Goal: Information Seeking & Learning: Check status

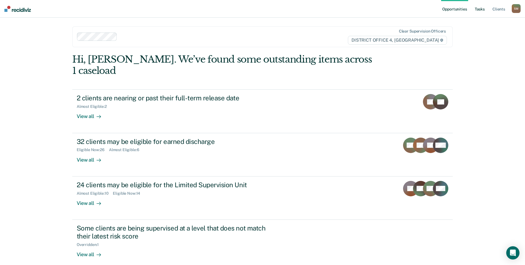
click at [478, 8] on link "Tasks" at bounding box center [480, 9] width 12 height 18
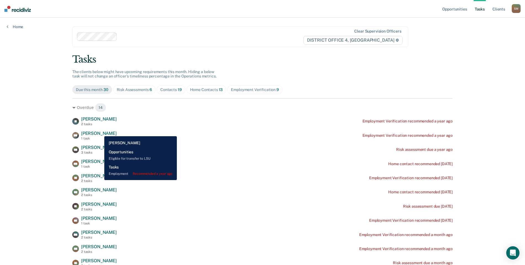
scroll to position [28, 0]
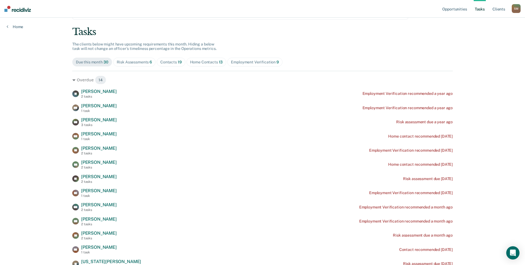
click at [169, 63] on div "Contacts 19" at bounding box center [171, 62] width 22 height 5
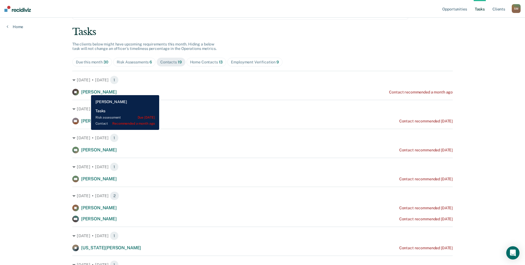
click at [87, 91] on span "[PERSON_NAME]" at bounding box center [99, 91] width 36 height 5
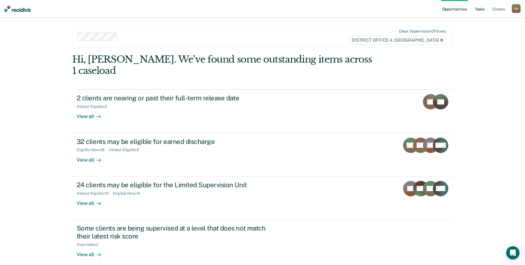
click at [481, 10] on link "Tasks" at bounding box center [480, 9] width 12 height 18
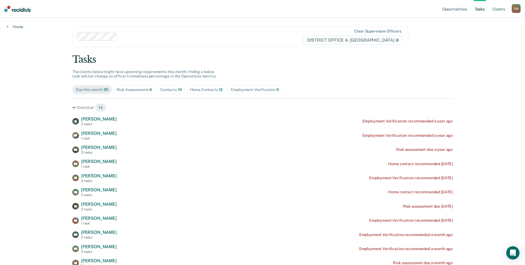
click at [139, 88] on div "Risk Assessments 6" at bounding box center [135, 89] width 36 height 5
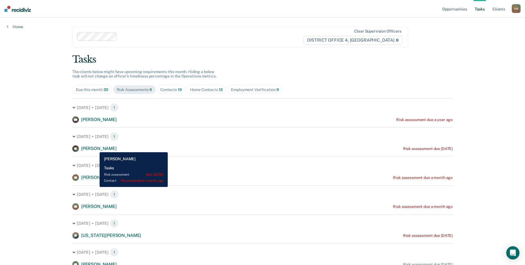
click at [95, 148] on span "[PERSON_NAME]" at bounding box center [99, 148] width 36 height 5
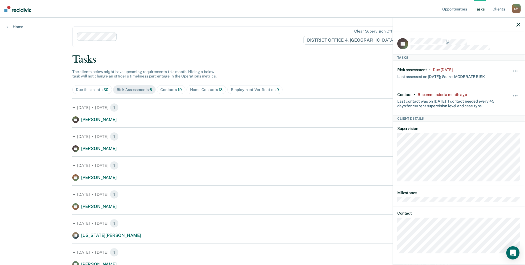
click at [347, 68] on div "Tasks The clients below might have upcoming requirements this month. Hiding a b…" at bounding box center [262, 161] width 380 height 214
click at [519, 24] on icon "button" at bounding box center [518, 25] width 4 height 4
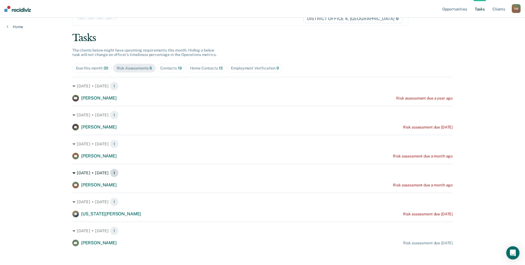
scroll to position [25, 0]
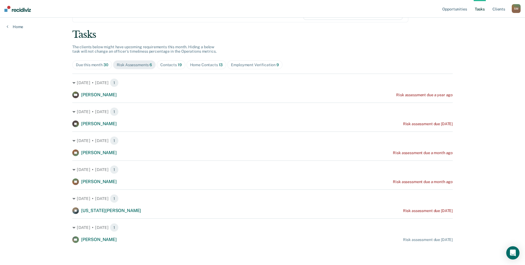
click at [172, 66] on div "Contacts 19" at bounding box center [171, 65] width 22 height 5
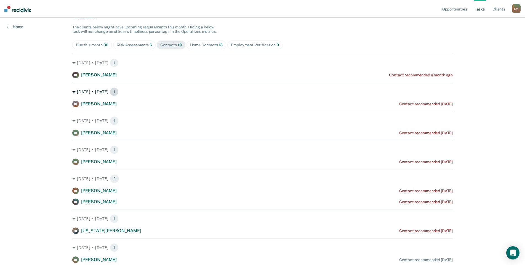
scroll to position [0, 0]
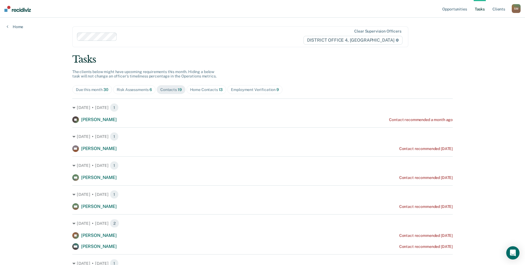
click at [178, 88] on span "19" at bounding box center [180, 89] width 4 height 4
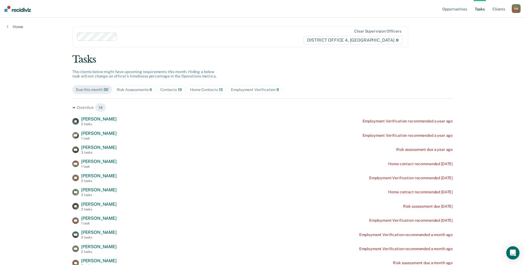
click at [165, 89] on div "Contacts 19" at bounding box center [171, 89] width 22 height 5
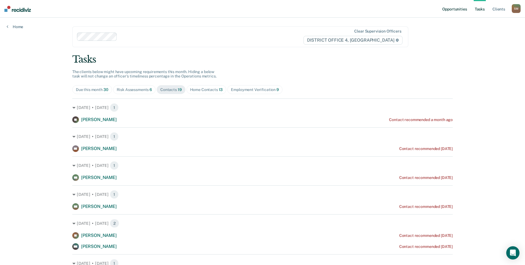
click at [458, 10] on link "Opportunities" at bounding box center [454, 9] width 27 height 18
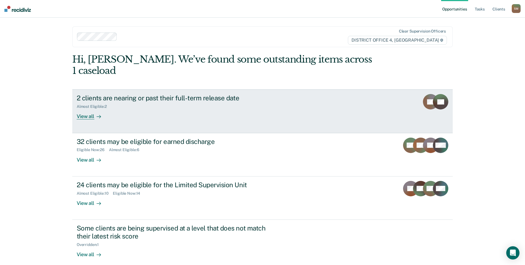
click at [105, 102] on div "Almost Eligible : 2" at bounding box center [174, 105] width 194 height 7
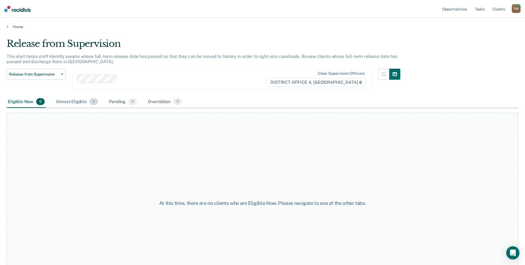
click at [75, 103] on div "Almost Eligible 2" at bounding box center [77, 102] width 44 height 12
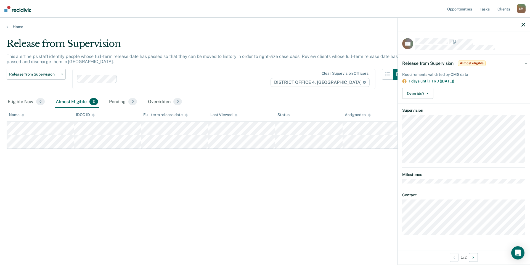
click at [250, 171] on div "Release from Supervision This alert helps staff identify people whose full-term…" at bounding box center [265, 131] width 516 height 186
click at [103, 176] on div "Release from Supervision This alert helps staff identify people whose full-term…" at bounding box center [265, 131] width 516 height 186
